Goal: Information Seeking & Learning: Check status

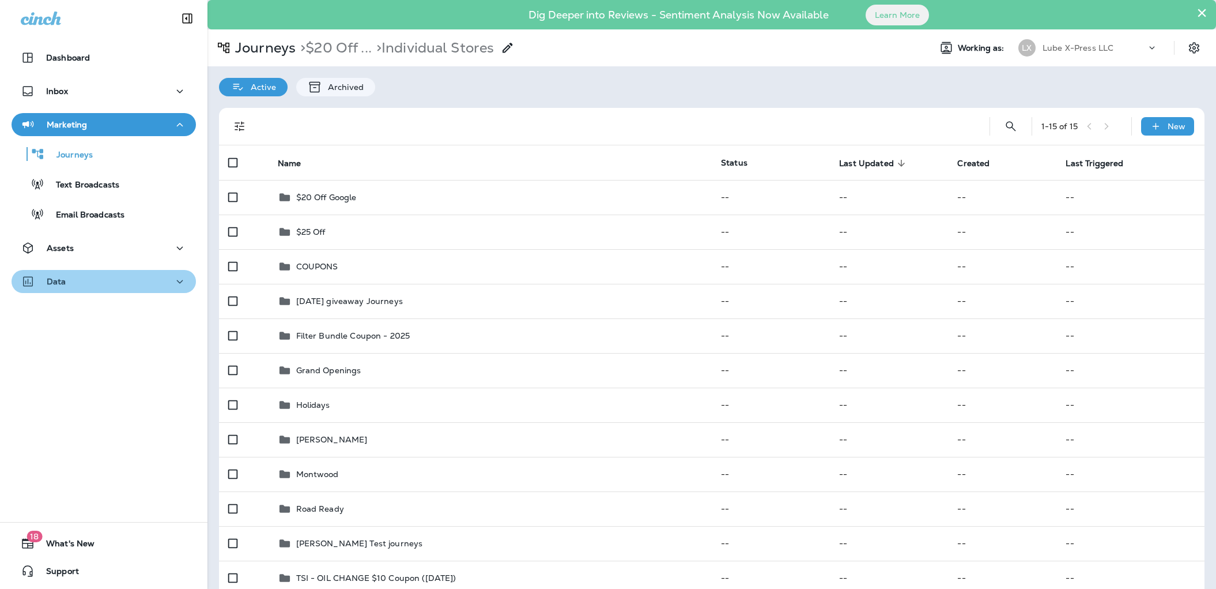
click at [105, 274] on div "Data" at bounding box center [104, 281] width 166 height 14
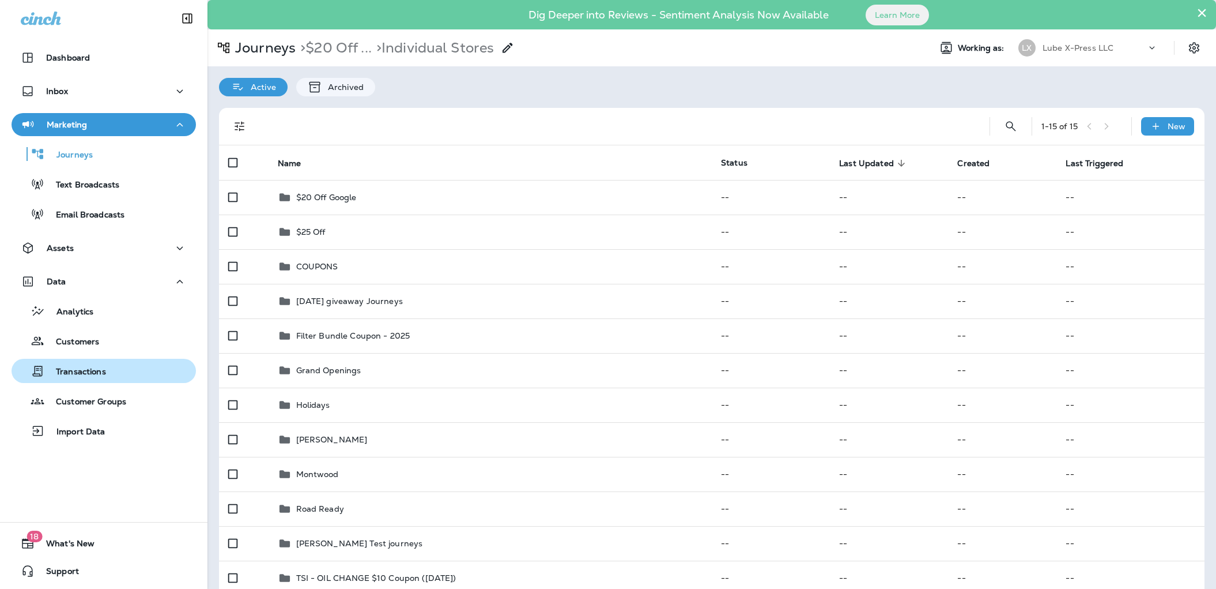
click at [119, 372] on div "Transactions" at bounding box center [103, 370] width 175 height 17
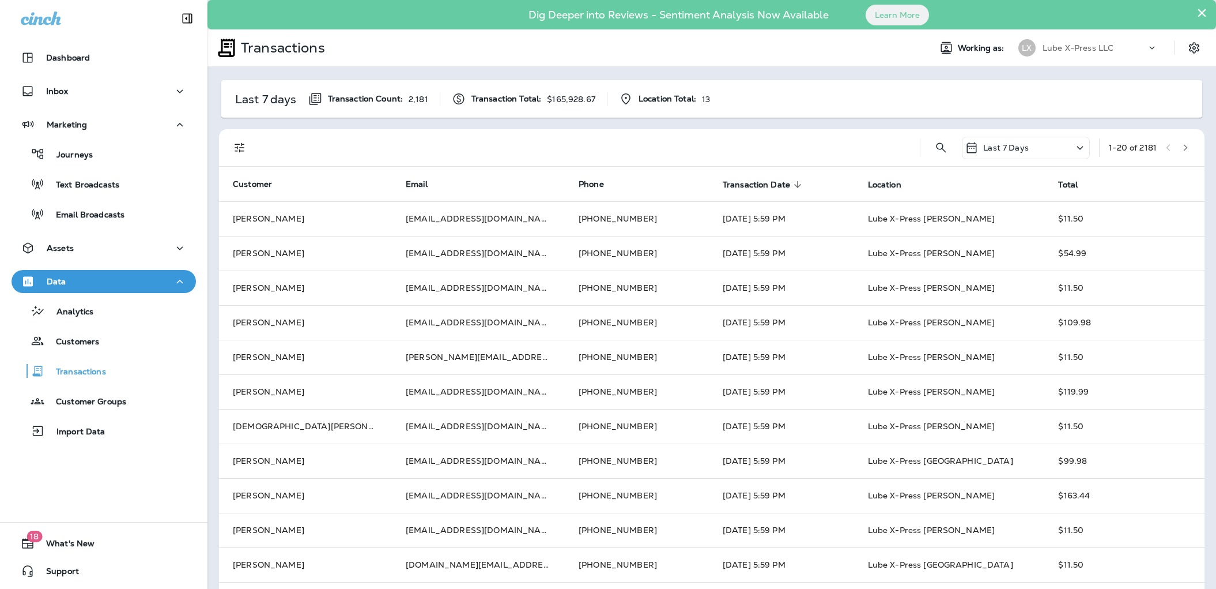
click at [236, 152] on icon "Filters" at bounding box center [240, 148] width 14 height 14
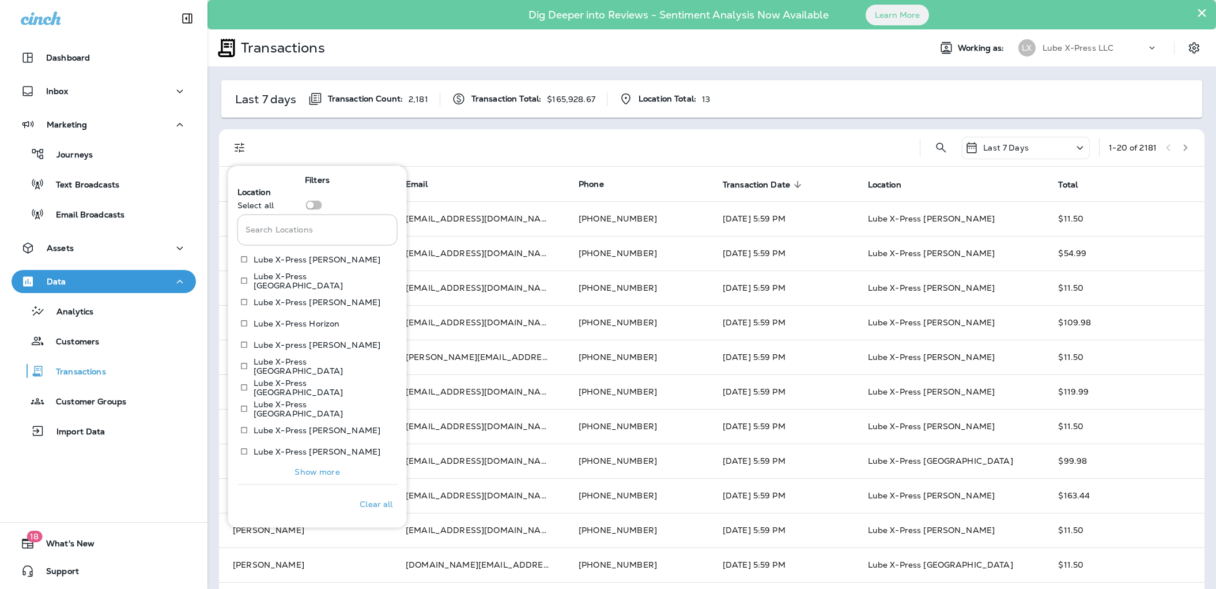
click at [315, 472] on p "Show more" at bounding box center [317, 470] width 45 height 9
click at [518, 140] on div at bounding box center [586, 147] width 650 height 37
